Goal: Information Seeking & Learning: Learn about a topic

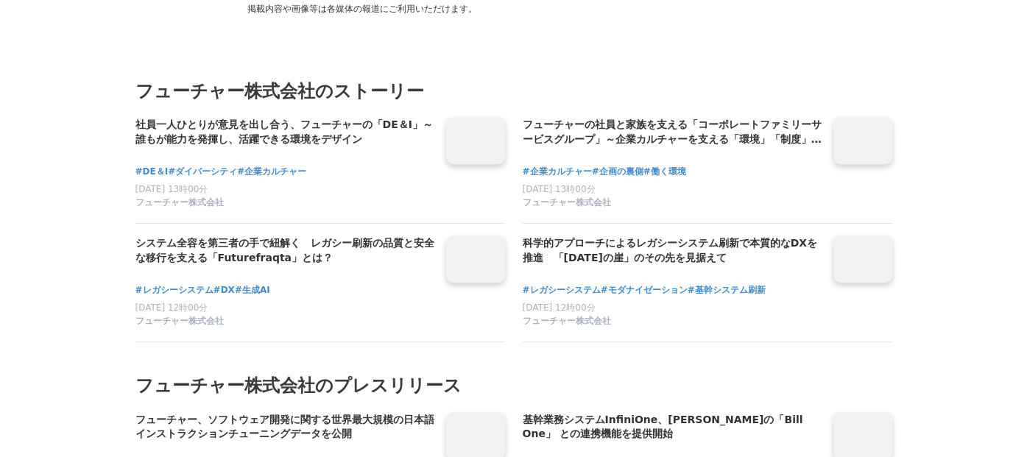
scroll to position [6407, 0]
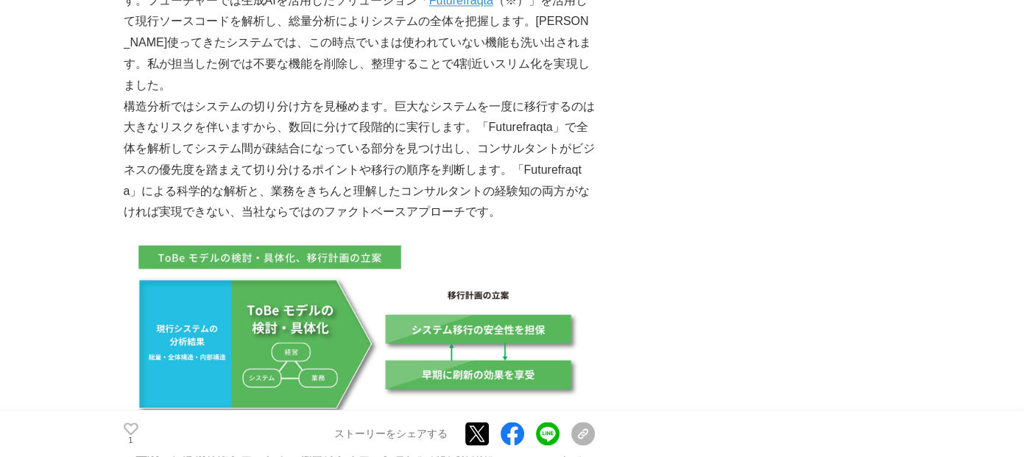
scroll to position [2283, 0]
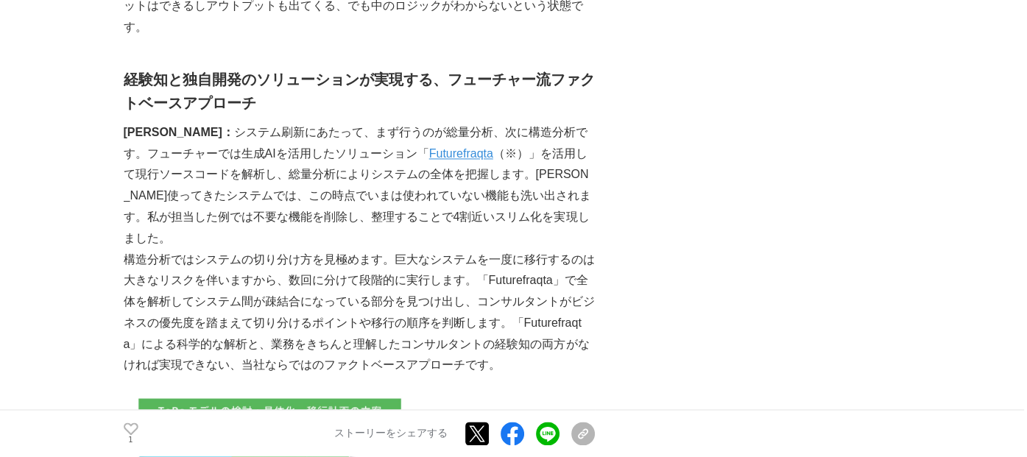
drag, startPoint x: 101, startPoint y: 119, endPoint x: 107, endPoint y: 108, distance: 11.9
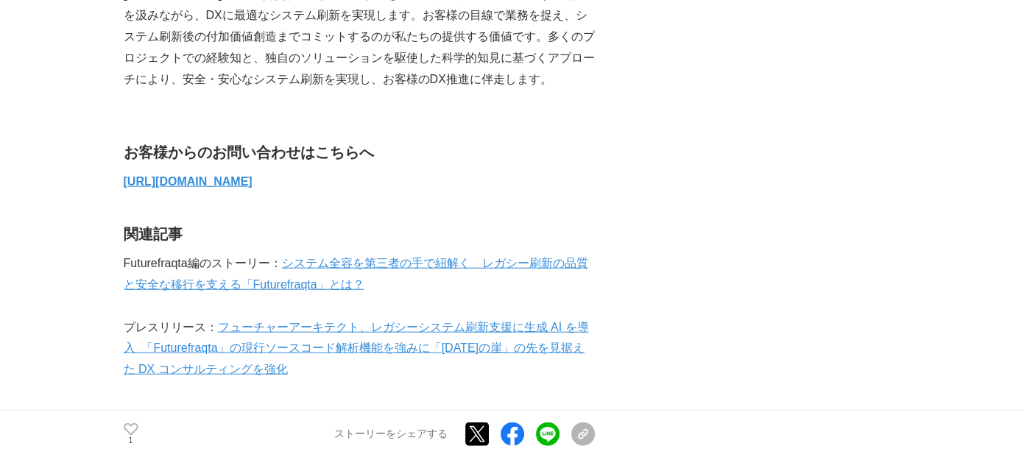
scroll to position [3535, 0]
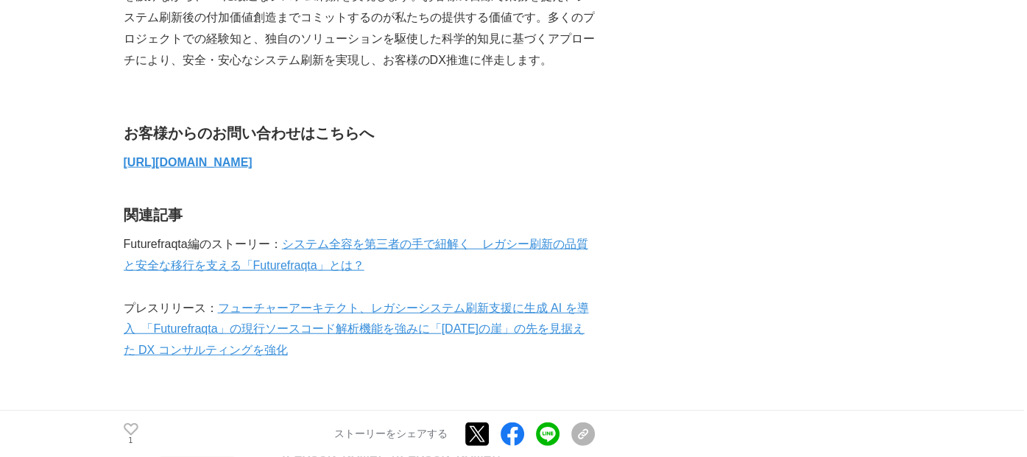
click at [524, 238] on link "システム全容を第三者の手で紐解く　レガシー刷新の品質と安全な移行を支える「Futurefraqta」とは？" at bounding box center [356, 255] width 465 height 34
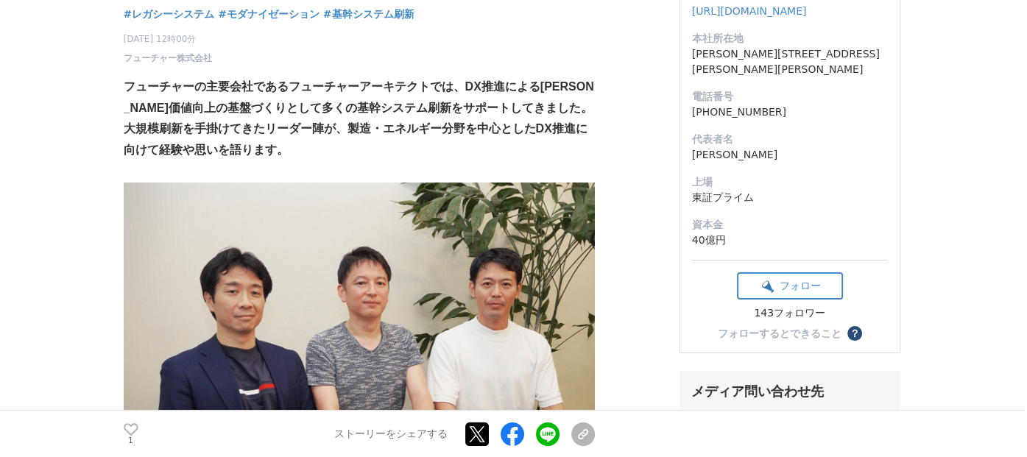
scroll to position [0, 0]
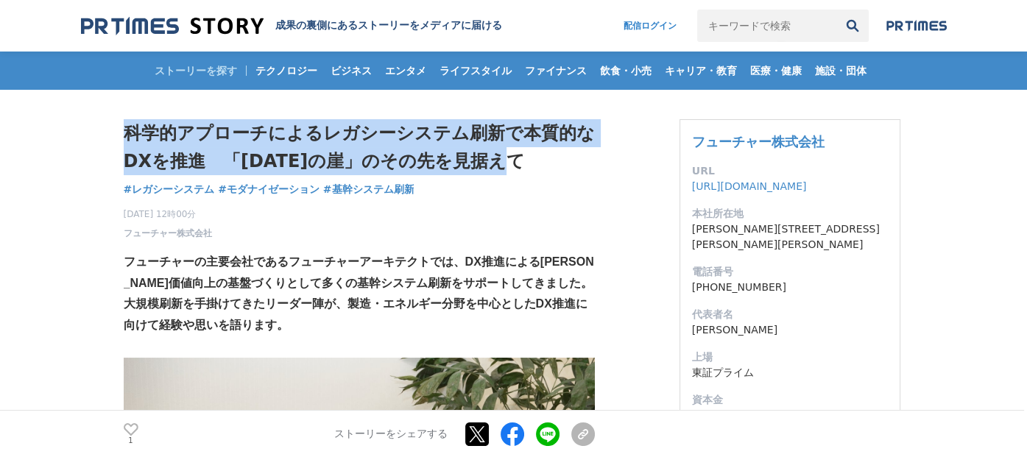
drag, startPoint x: 126, startPoint y: 132, endPoint x: 526, endPoint y: 166, distance: 401.4
click at [526, 166] on h1 "科学的アプローチによるレガシーシステム刷新で本質的なDXを推進　「[DATE]の崖」のその先を見据えて" at bounding box center [359, 147] width 471 height 57
copy h1 "科学的アプローチによるレガシーシステム刷新で本質的なDXを推進　「[DATE]の崖」のその先を見据えて"
click at [261, 155] on h1 "科学的アプローチによるレガシーシステム刷新で本質的なDXを推進　「[DATE]の崖」のその先を見据えて" at bounding box center [359, 147] width 471 height 57
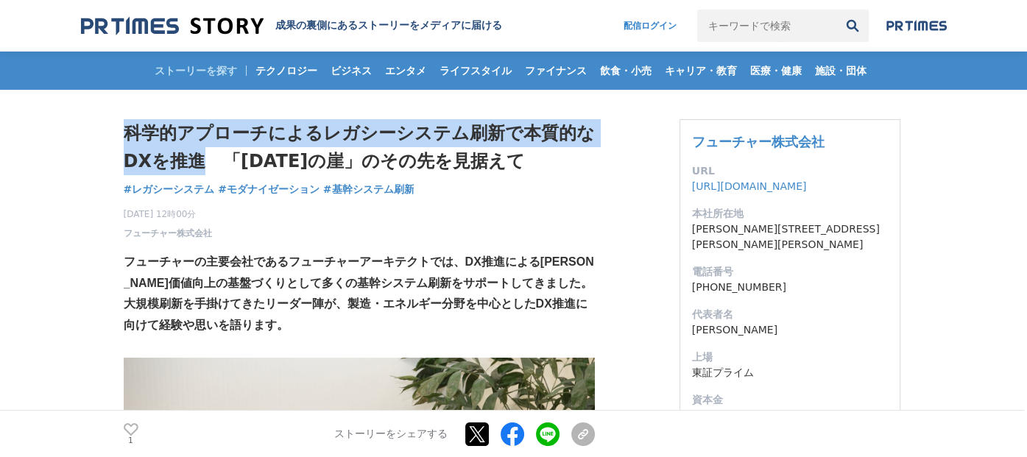
drag, startPoint x: 199, startPoint y: 161, endPoint x: 116, endPoint y: 132, distance: 87.3
copy h1 "科学的アプローチによるレガシーシステム刷新で本質的なDXを推進"
